Goal: Task Accomplishment & Management: Manage account settings

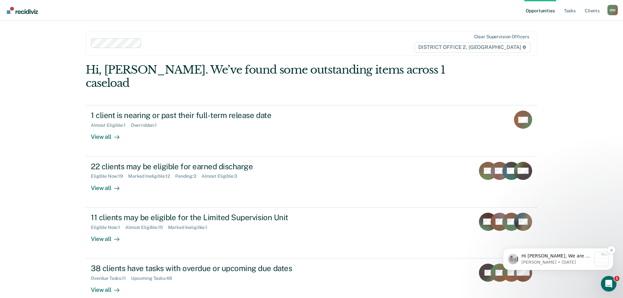
click at [546, 260] on p "[PERSON_NAME] • [DATE]" at bounding box center [557, 263] width 70 height 6
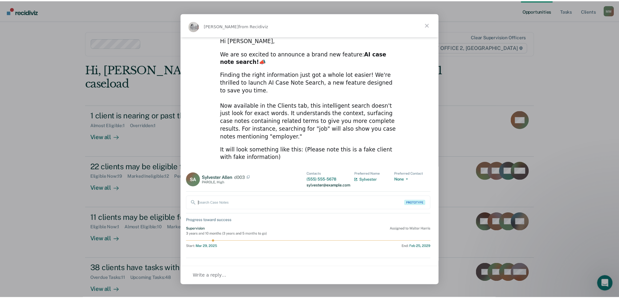
scroll to position [18, 0]
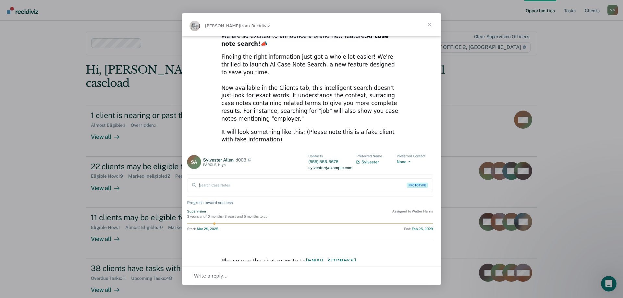
click at [430, 22] on span "Close" at bounding box center [429, 24] width 23 height 23
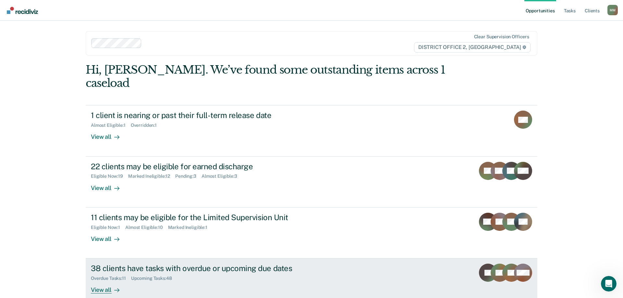
click at [203, 276] on div "38 clients have tasks with overdue or upcoming due dates Overdue Tasks : 11 Upc…" at bounding box center [213, 279] width 244 height 30
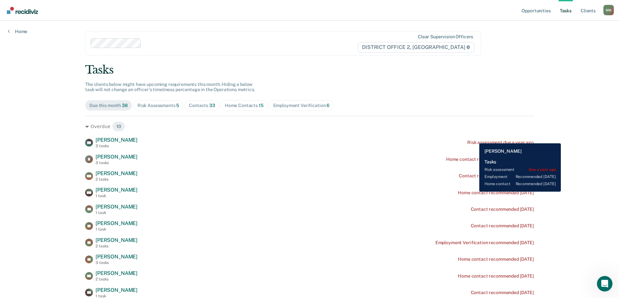
click at [474, 139] on div "DH [PERSON_NAME] 3 tasks Risk assessment due a year ago" at bounding box center [309, 142] width 448 height 11
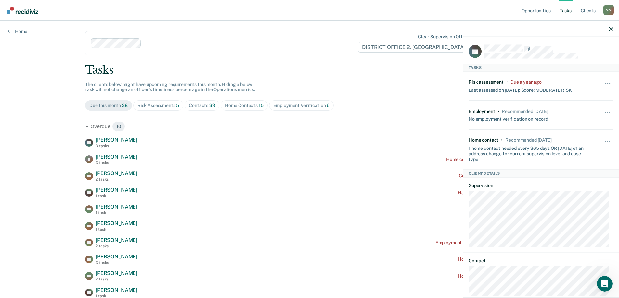
drag, startPoint x: 606, startPoint y: 82, endPoint x: 495, endPoint y: 81, distance: 111.7
click at [495, 81] on div "Risk assessment" at bounding box center [485, 82] width 35 height 6
click at [602, 81] on div "Hide from tasks list for... 7 days 30 days 90 days" at bounding box center [607, 86] width 11 height 14
click at [602, 84] on button "button" at bounding box center [607, 87] width 11 height 10
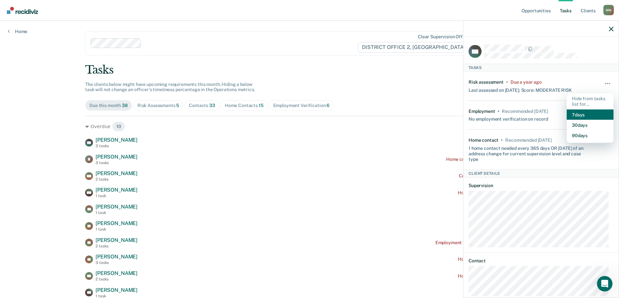
click at [583, 117] on button "7 days" at bounding box center [589, 114] width 47 height 10
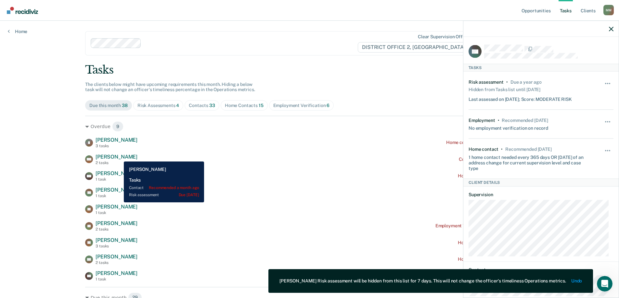
click at [116, 161] on div "2 tasks" at bounding box center [116, 163] width 42 height 5
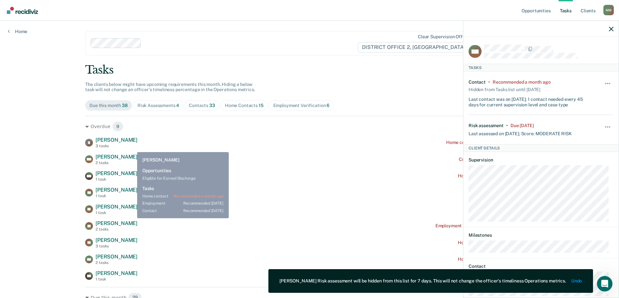
click at [132, 147] on div "3 tasks" at bounding box center [116, 146] width 42 height 5
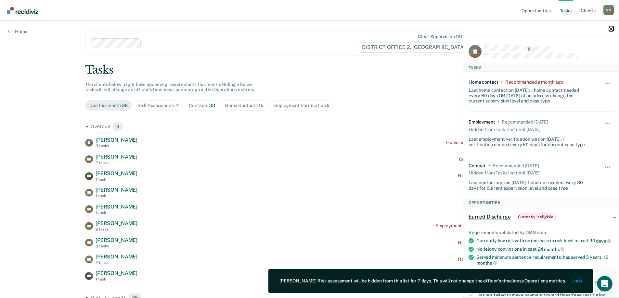
click at [611, 27] on icon "button" at bounding box center [611, 29] width 5 height 5
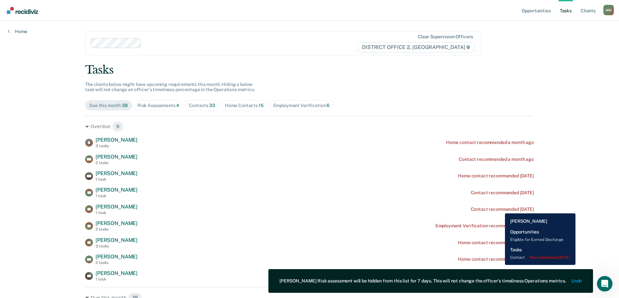
scroll to position [32, 0]
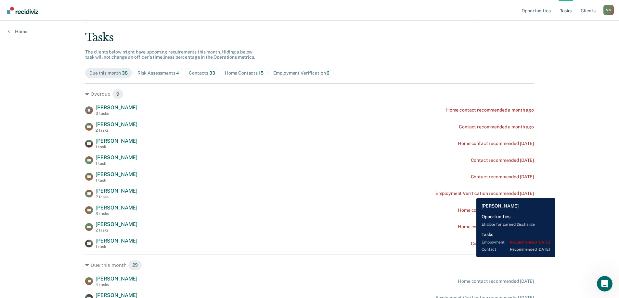
click at [471, 194] on div "Employment Verification recommended [DATE]" at bounding box center [484, 194] width 98 height 6
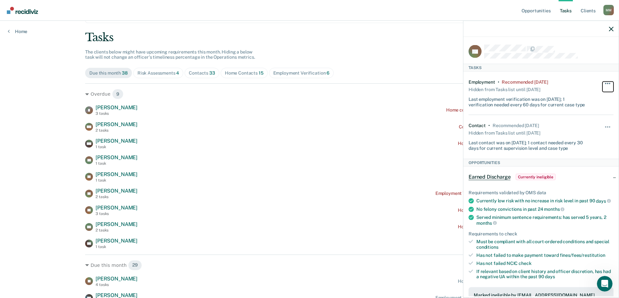
click at [603, 82] on button "button" at bounding box center [607, 87] width 11 height 10
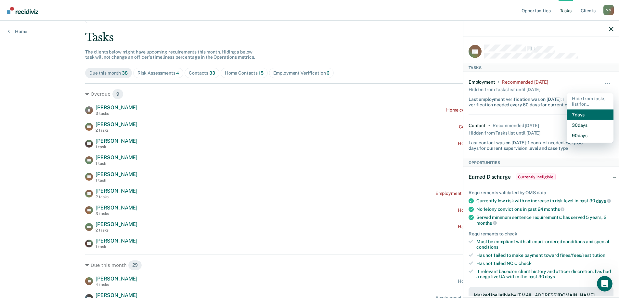
click at [588, 113] on button "7 days" at bounding box center [589, 114] width 47 height 10
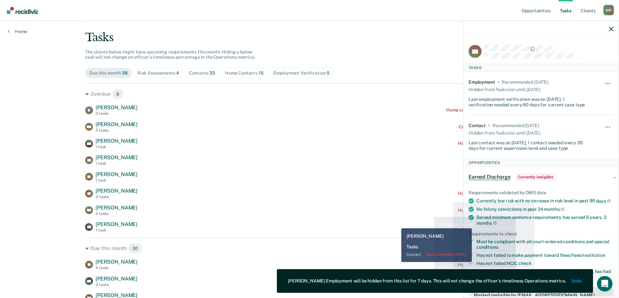
click at [396, 217] on div "[PERSON_NAME] [PERSON_NAME] 3 tasks Home contact recommended a month ago VW [PE…" at bounding box center [309, 169] width 448 height 128
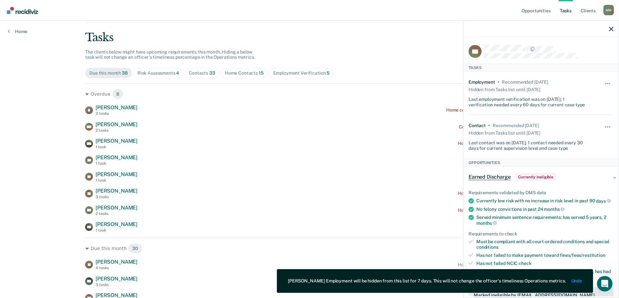
click at [615, 27] on div at bounding box center [540, 29] width 155 height 16
click at [611, 27] on icon "button" at bounding box center [611, 29] width 5 height 5
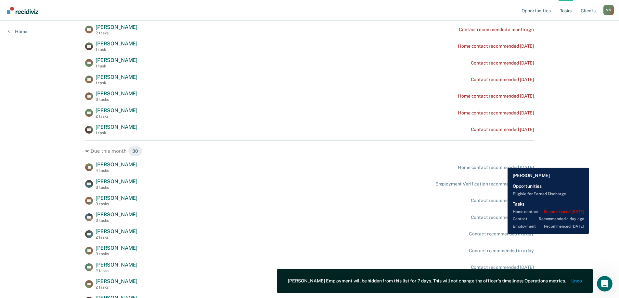
scroll to position [162, 0]
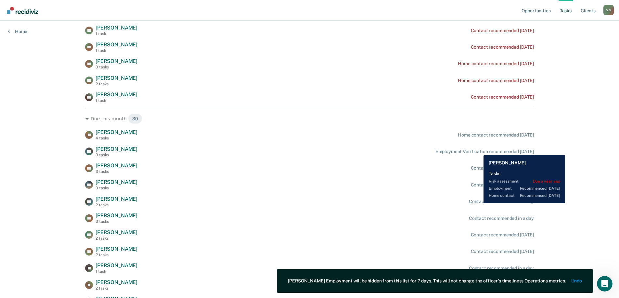
click at [478, 150] on div "Employment Verification recommended [DATE]" at bounding box center [484, 152] width 98 height 6
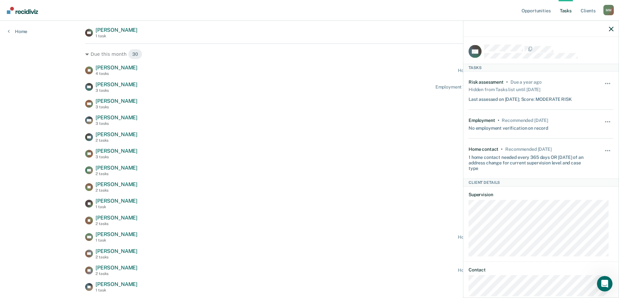
scroll to position [227, 0]
click at [612, 29] on icon "button" at bounding box center [611, 29] width 5 height 5
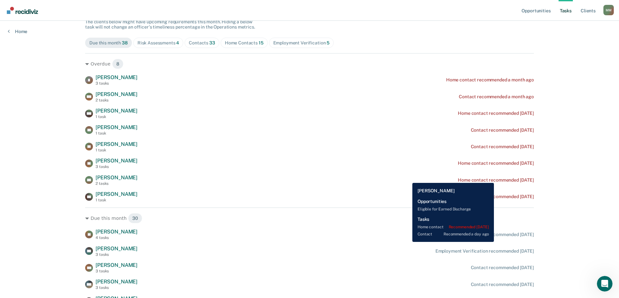
scroll to position [65, 0]
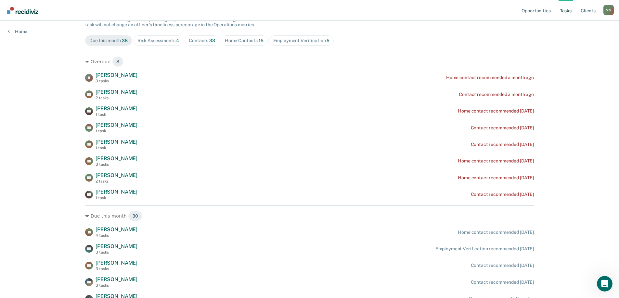
click at [287, 43] on div "Employment Verification 5" at bounding box center [301, 41] width 57 height 6
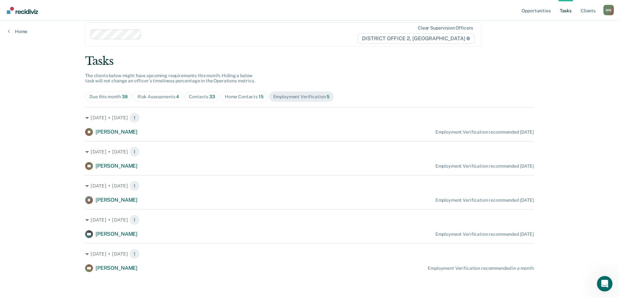
click at [241, 96] on div "Home Contacts 15" at bounding box center [244, 97] width 39 height 6
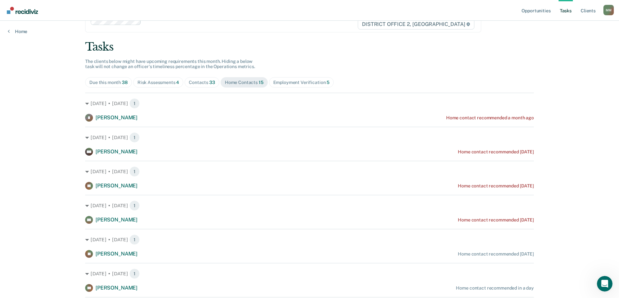
scroll to position [0, 0]
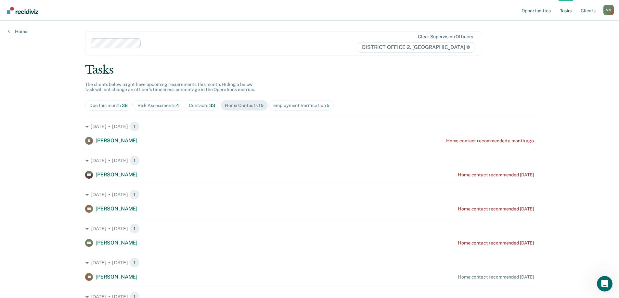
click at [206, 109] on span "Contacts 33" at bounding box center [201, 105] width 35 height 10
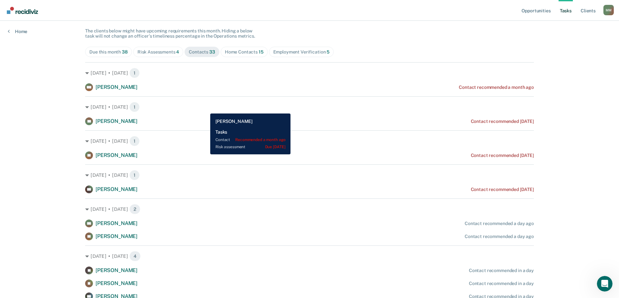
scroll to position [65, 0]
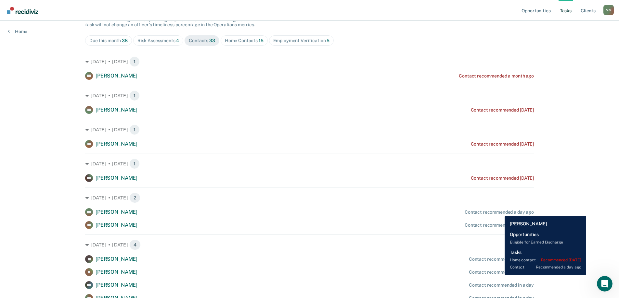
click at [499, 211] on div "Contact recommended a day ago" at bounding box center [498, 213] width 69 height 6
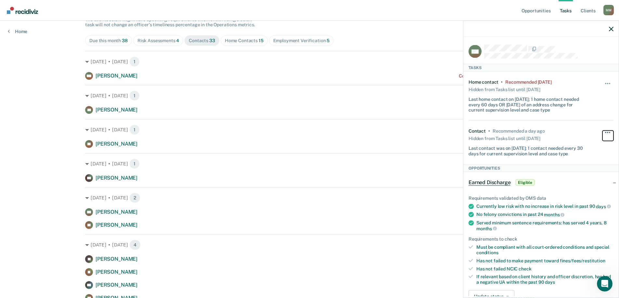
click at [603, 132] on button "button" at bounding box center [607, 136] width 11 height 10
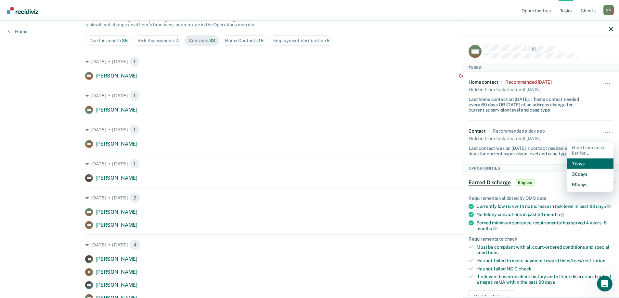
click at [585, 164] on button "7 days" at bounding box center [589, 163] width 47 height 10
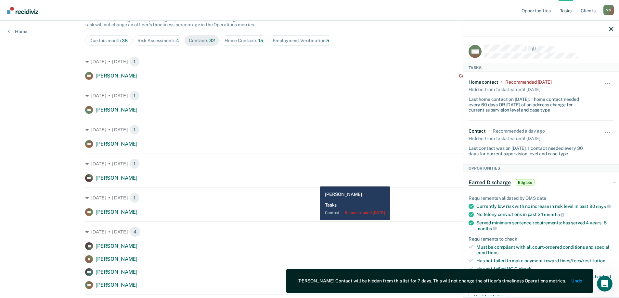
click at [315, 182] on div "CH [PERSON_NAME] Contact recommended [DATE]" at bounding box center [309, 178] width 448 height 8
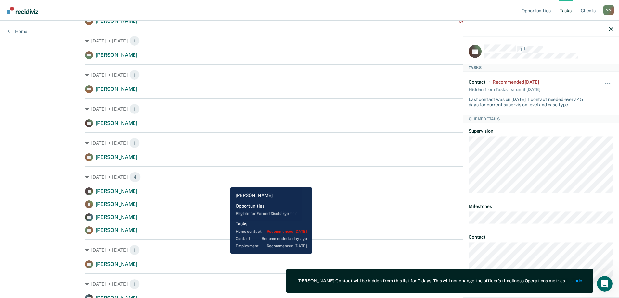
scroll to position [130, 0]
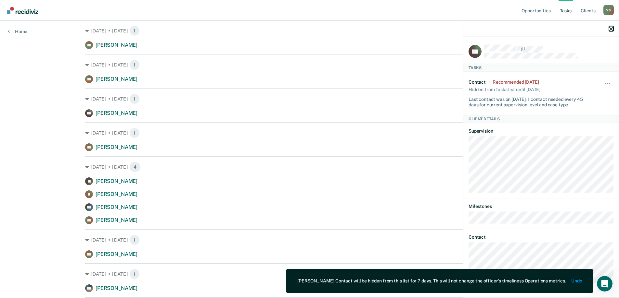
click at [613, 31] on icon "button" at bounding box center [611, 29] width 5 height 5
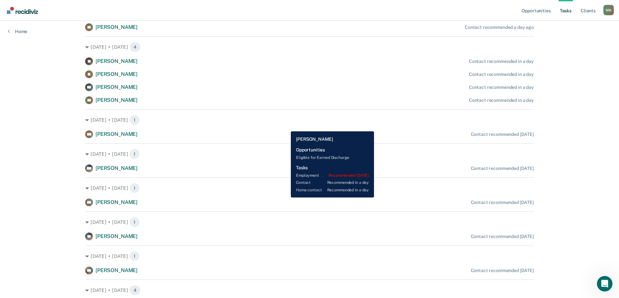
scroll to position [260, 0]
